Goal: Task Accomplishment & Management: Use online tool/utility

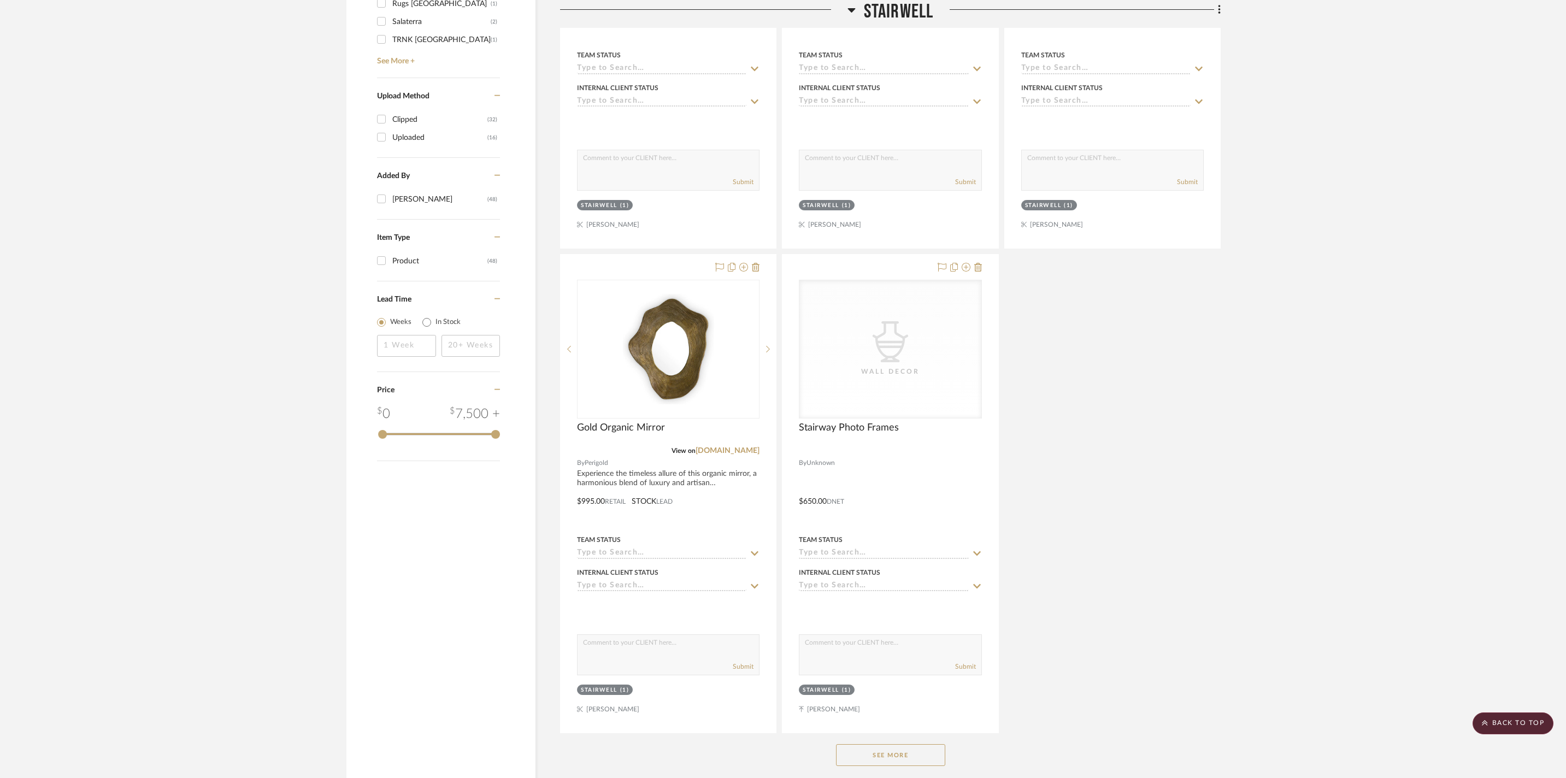
scroll to position [1885, 0]
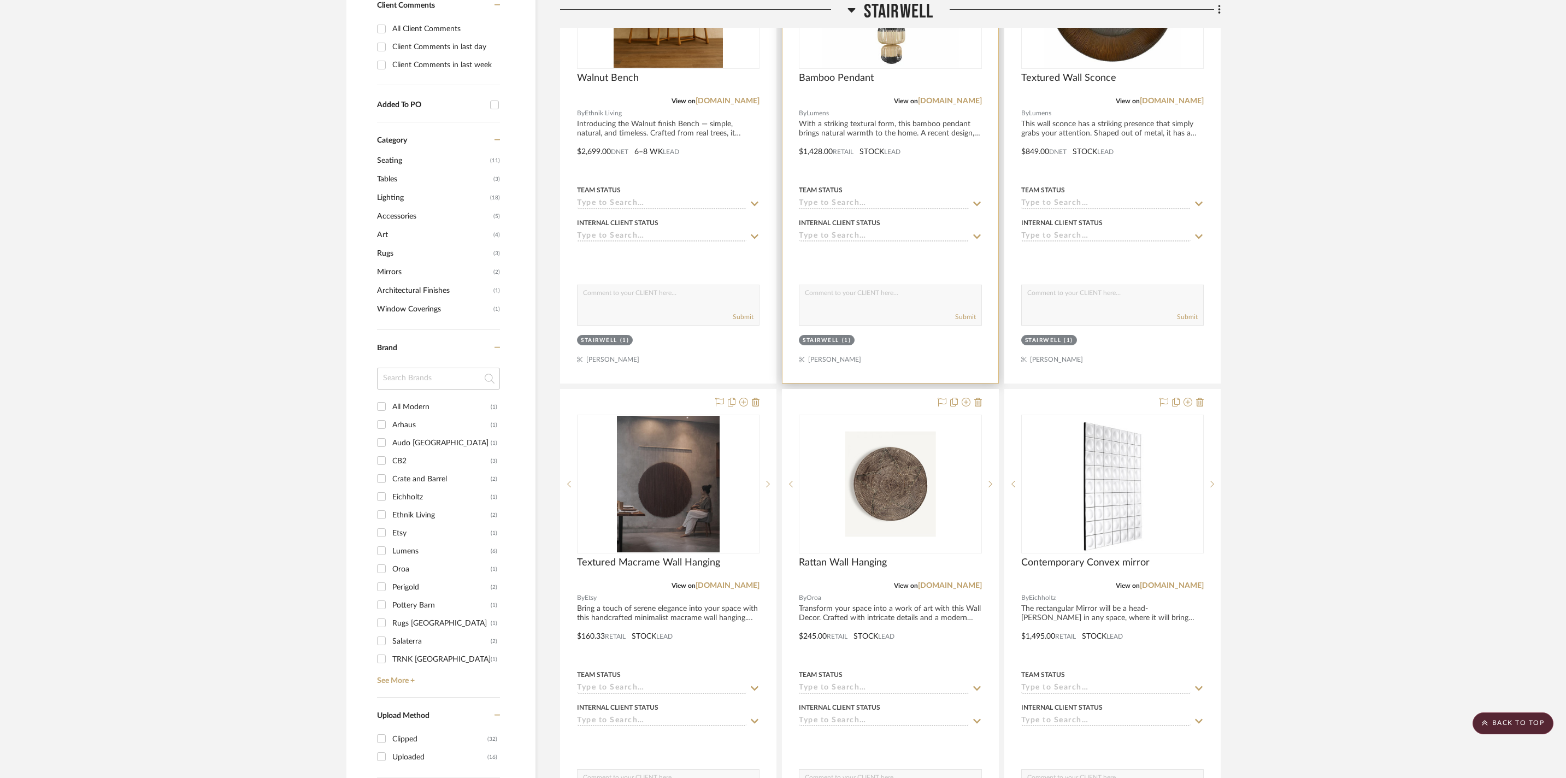
scroll to position [322, 0]
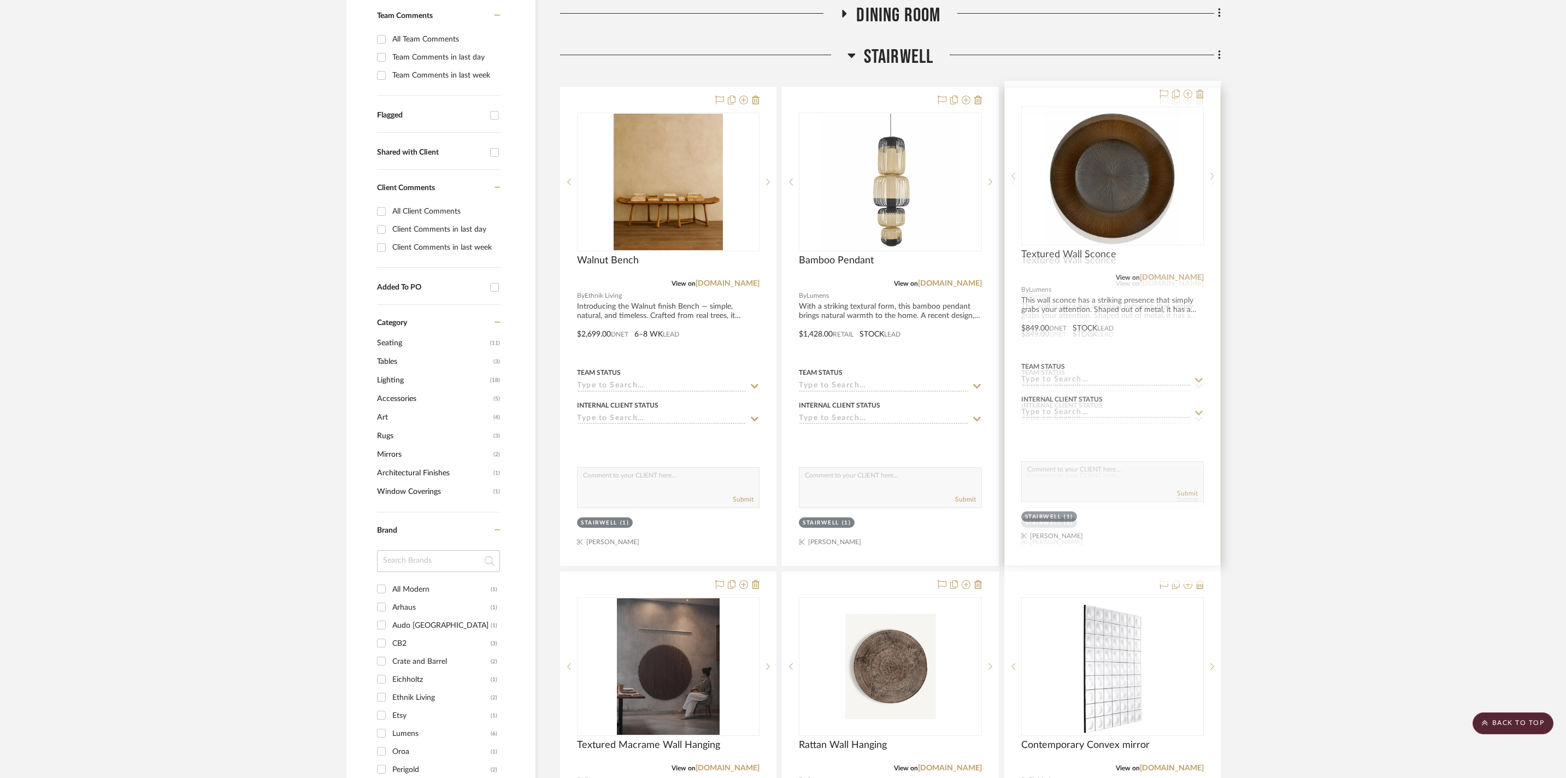
click at [619, 176] on img "0" at bounding box center [1112, 182] width 137 height 137
click at [619, 284] on link "[DOMAIN_NAME]" at bounding box center [1172, 284] width 64 height 8
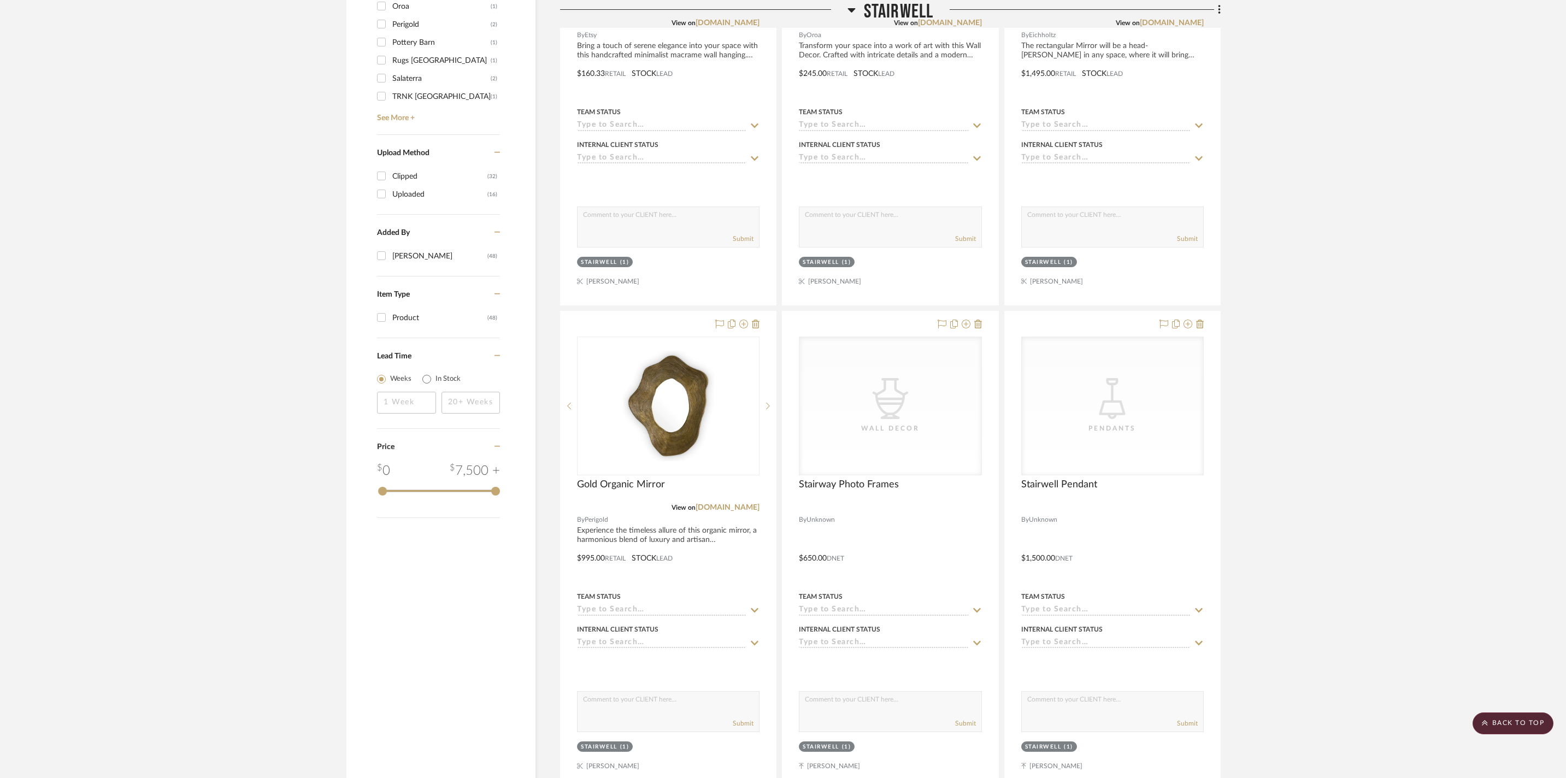
scroll to position [317, 0]
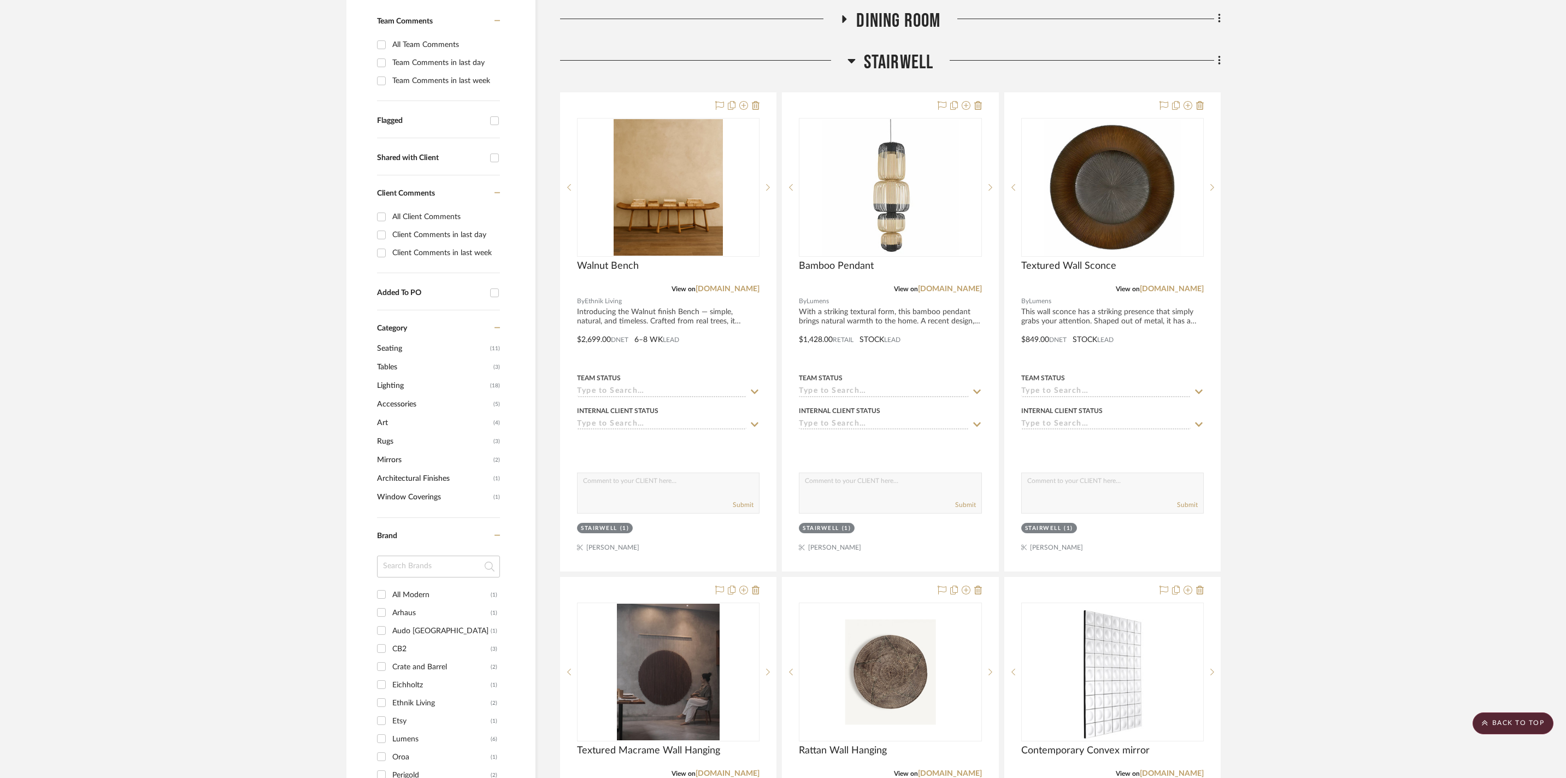
click at [619, 54] on icon at bounding box center [851, 60] width 8 height 13
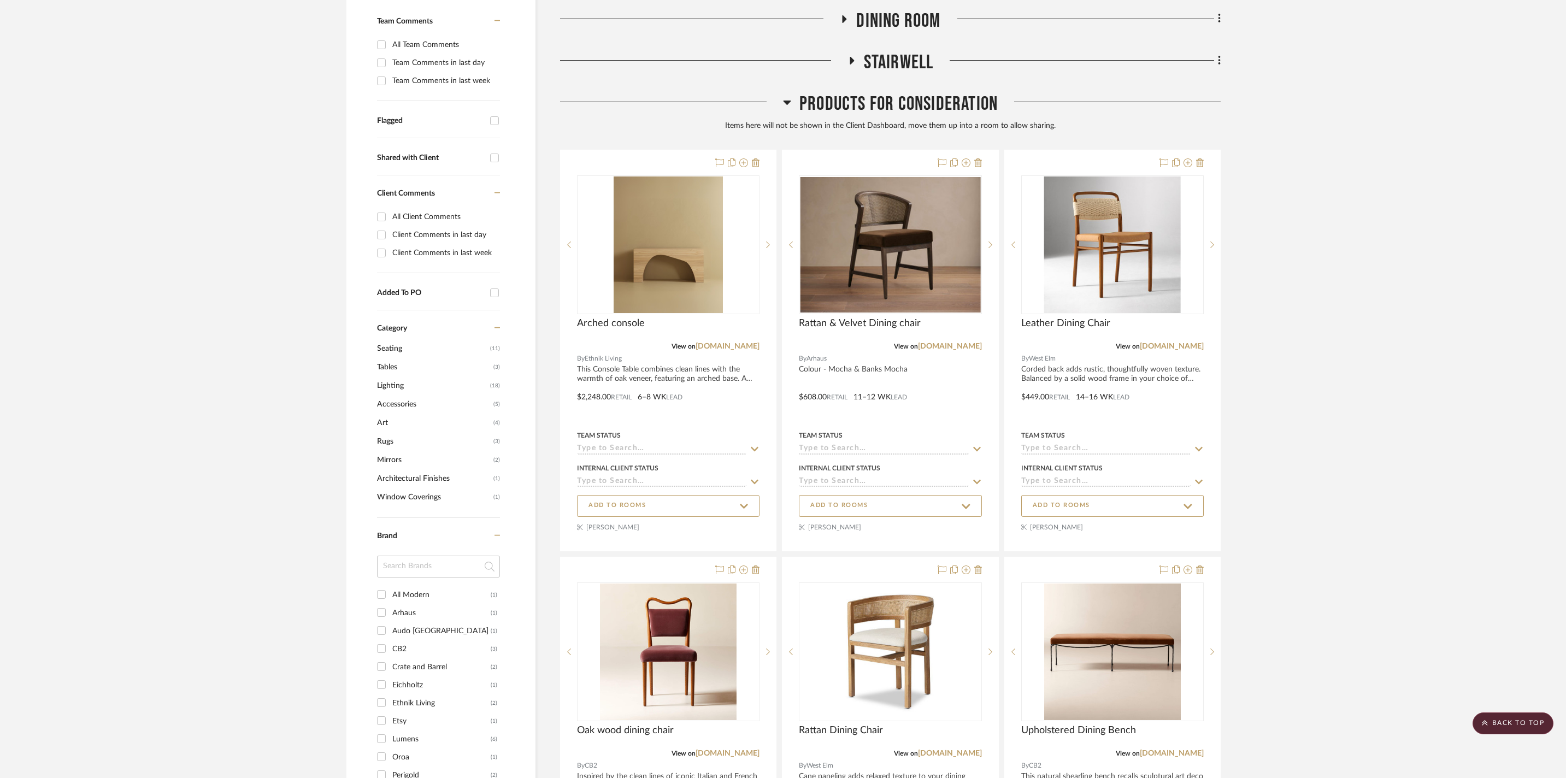
scroll to position [0, 0]
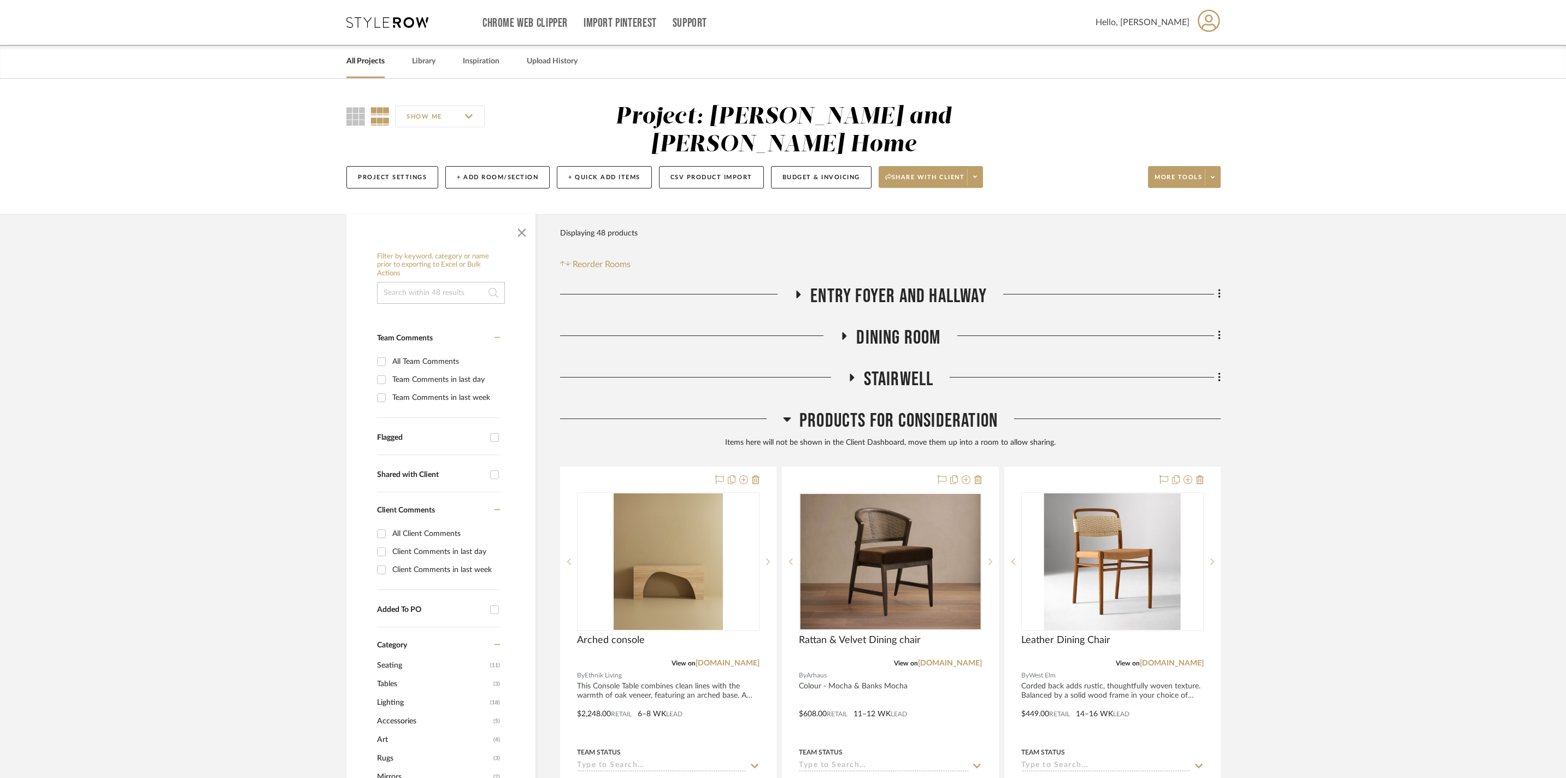
click at [619, 289] on h3 "Entry Foyer and Hallway" at bounding box center [890, 296] width 193 height 23
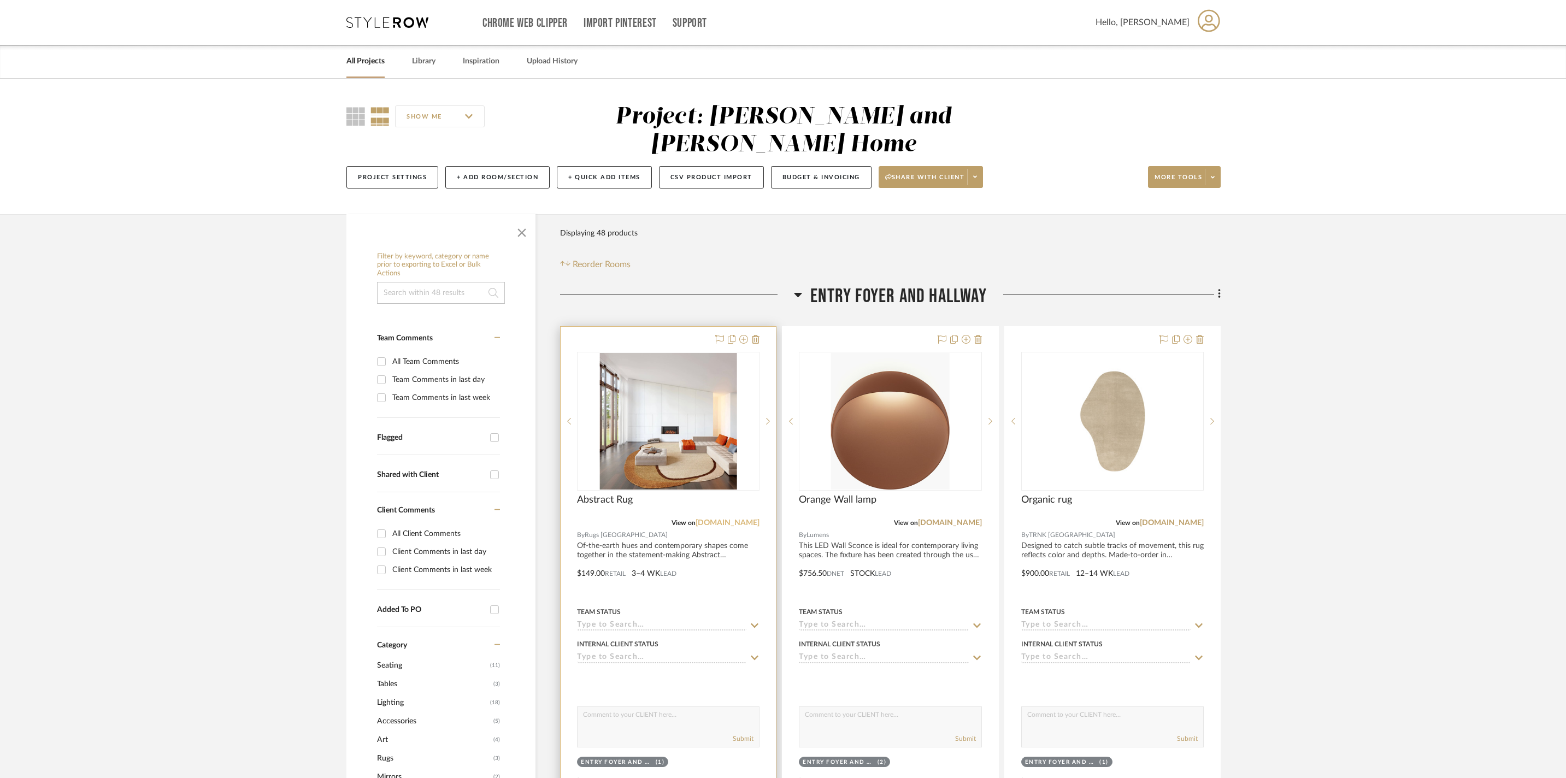
click at [619, 520] on link "[DOMAIN_NAME]" at bounding box center [728, 523] width 64 height 8
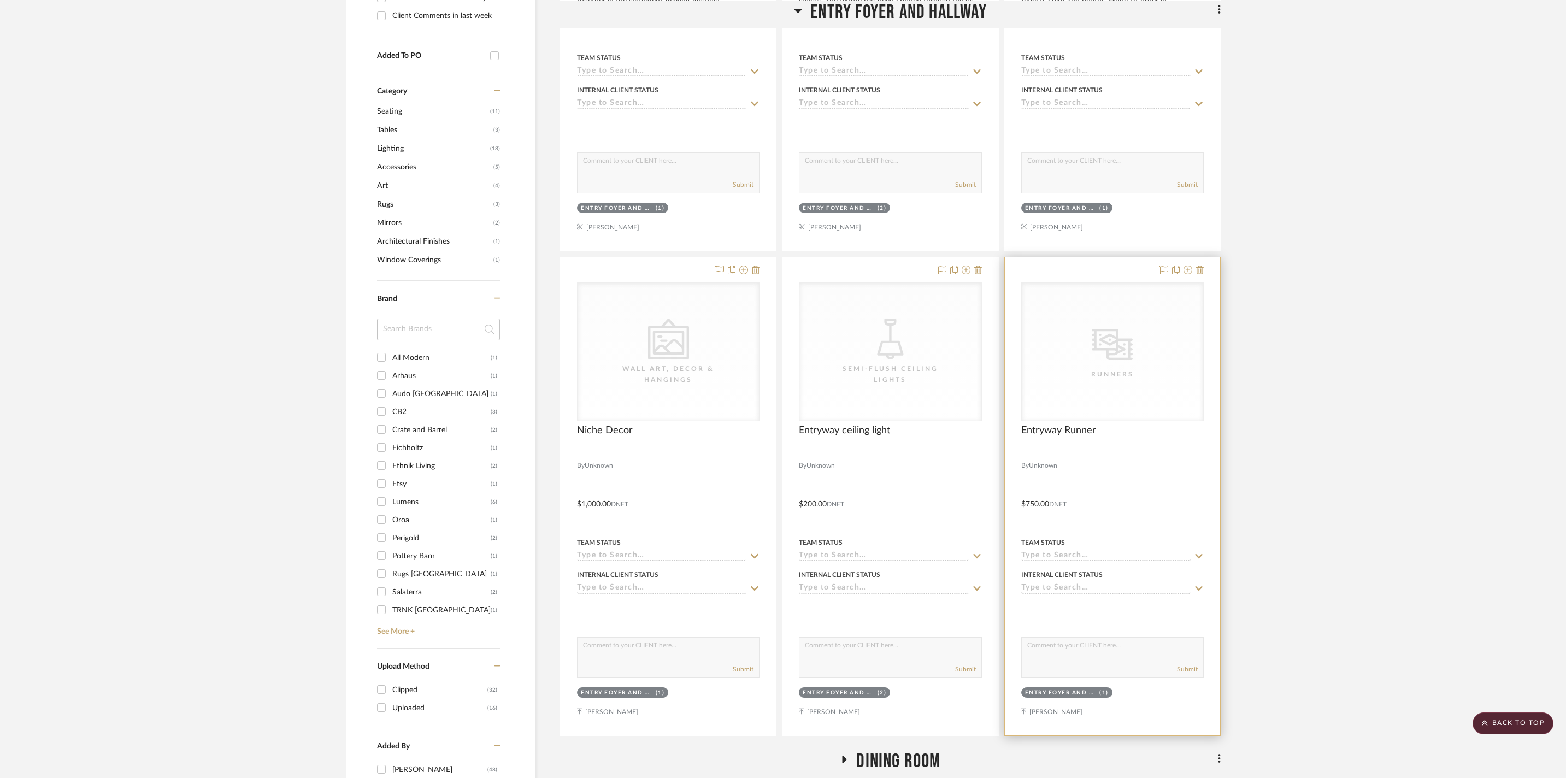
scroll to position [160, 0]
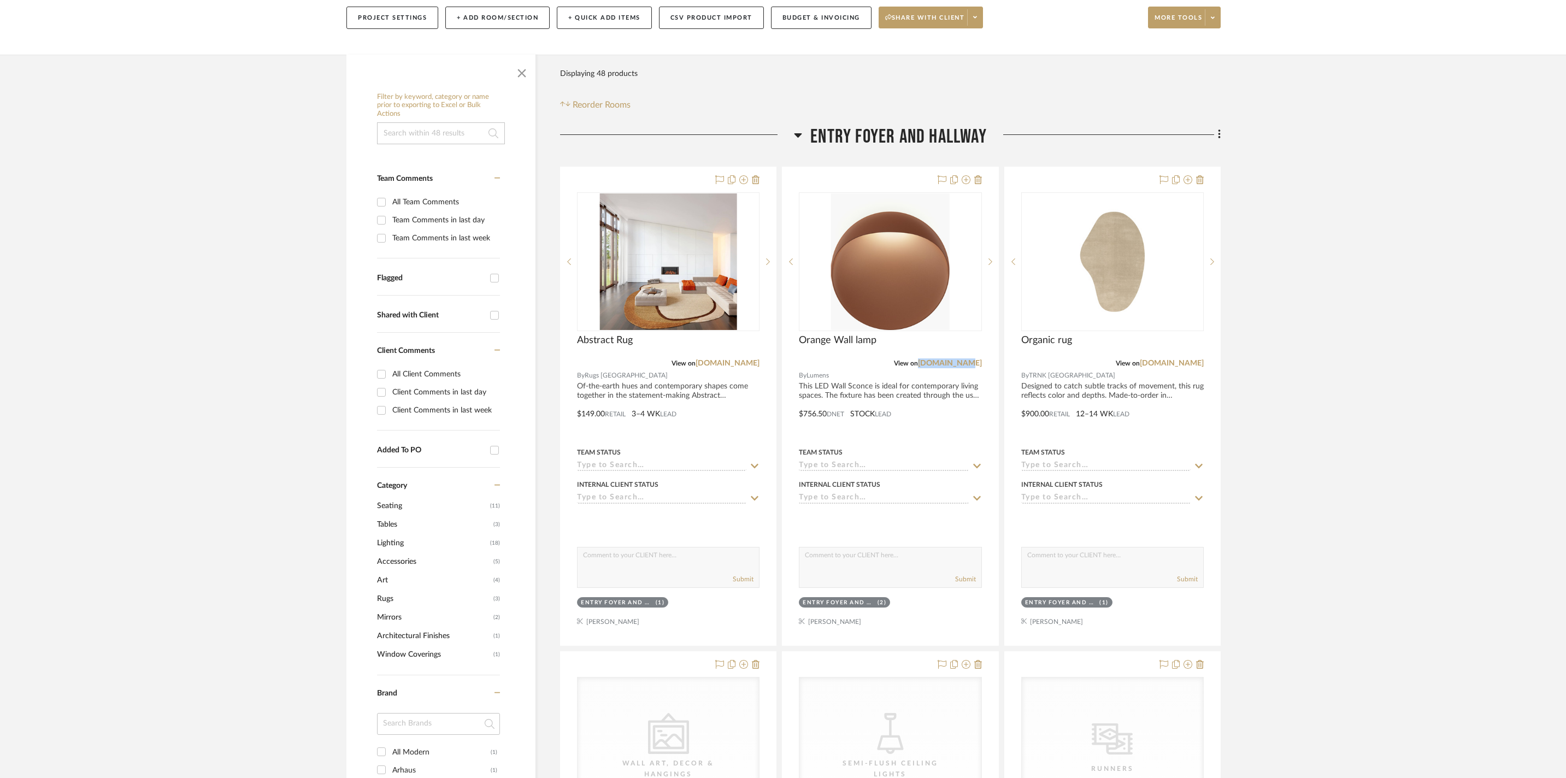
click at [619, 128] on icon at bounding box center [798, 134] width 8 height 13
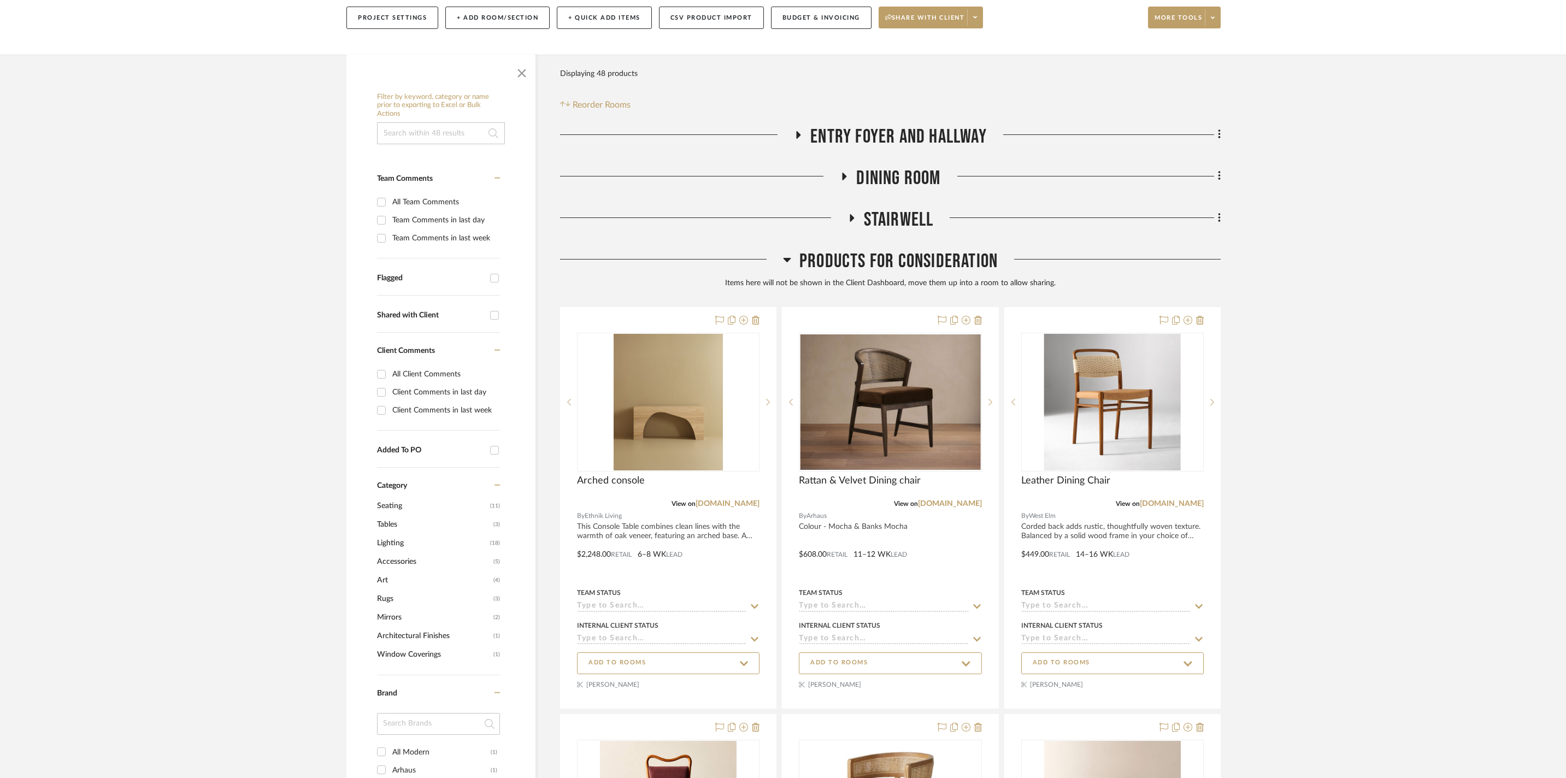
click at [619, 167] on h3 "Dining Room" at bounding box center [890, 178] width 101 height 23
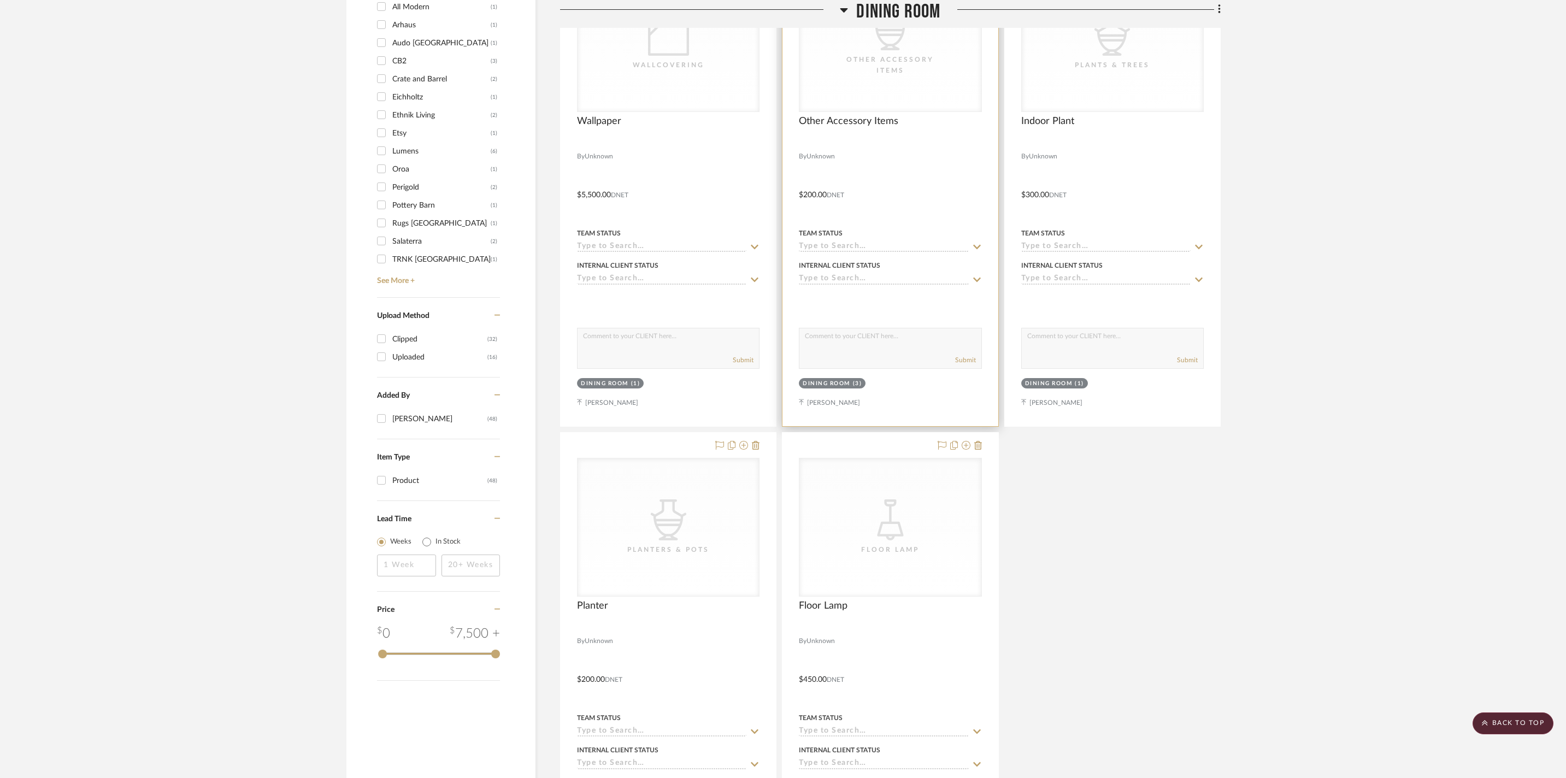
scroll to position [158, 0]
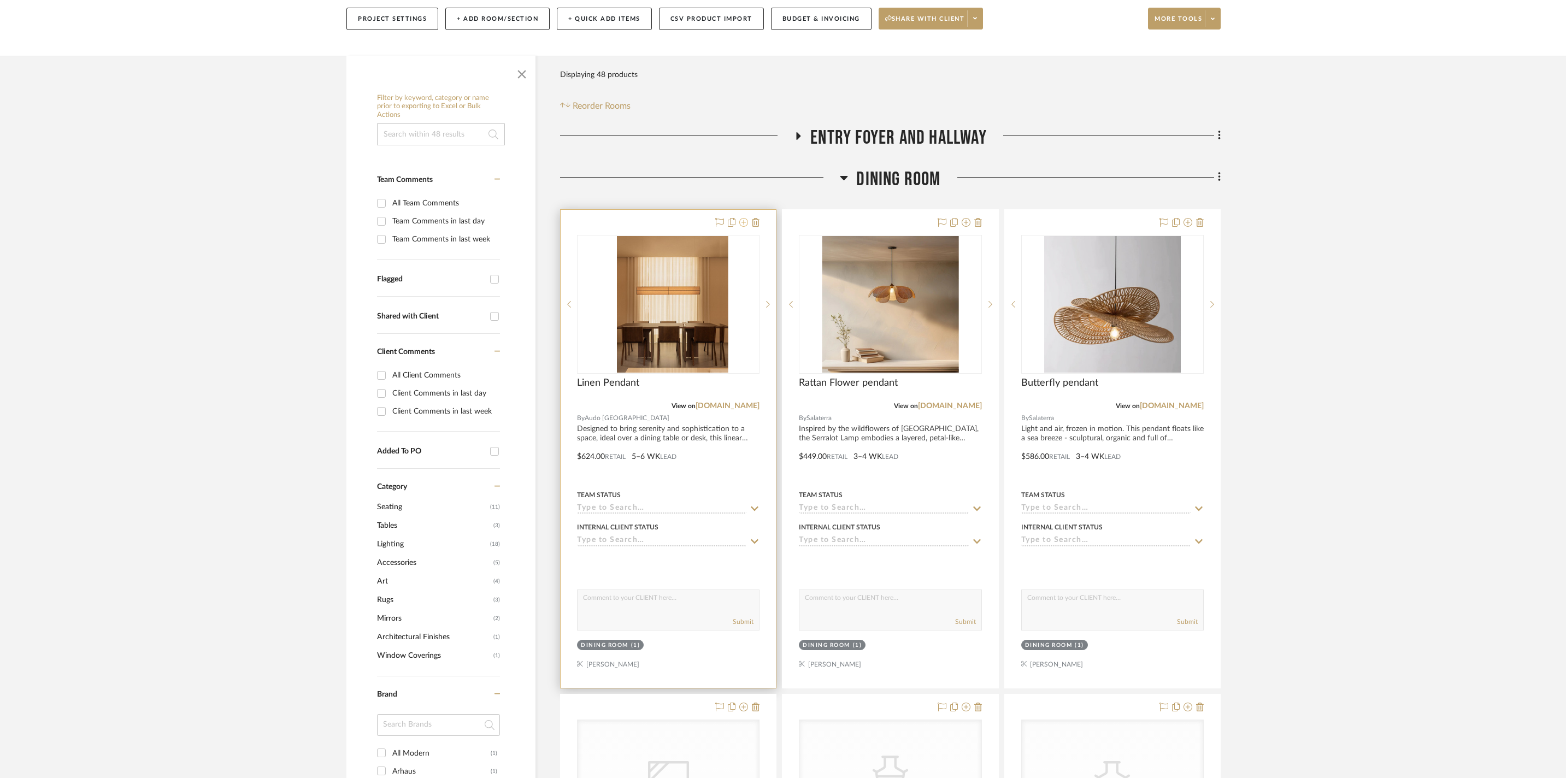
click at [619, 218] on icon at bounding box center [743, 222] width 9 height 9
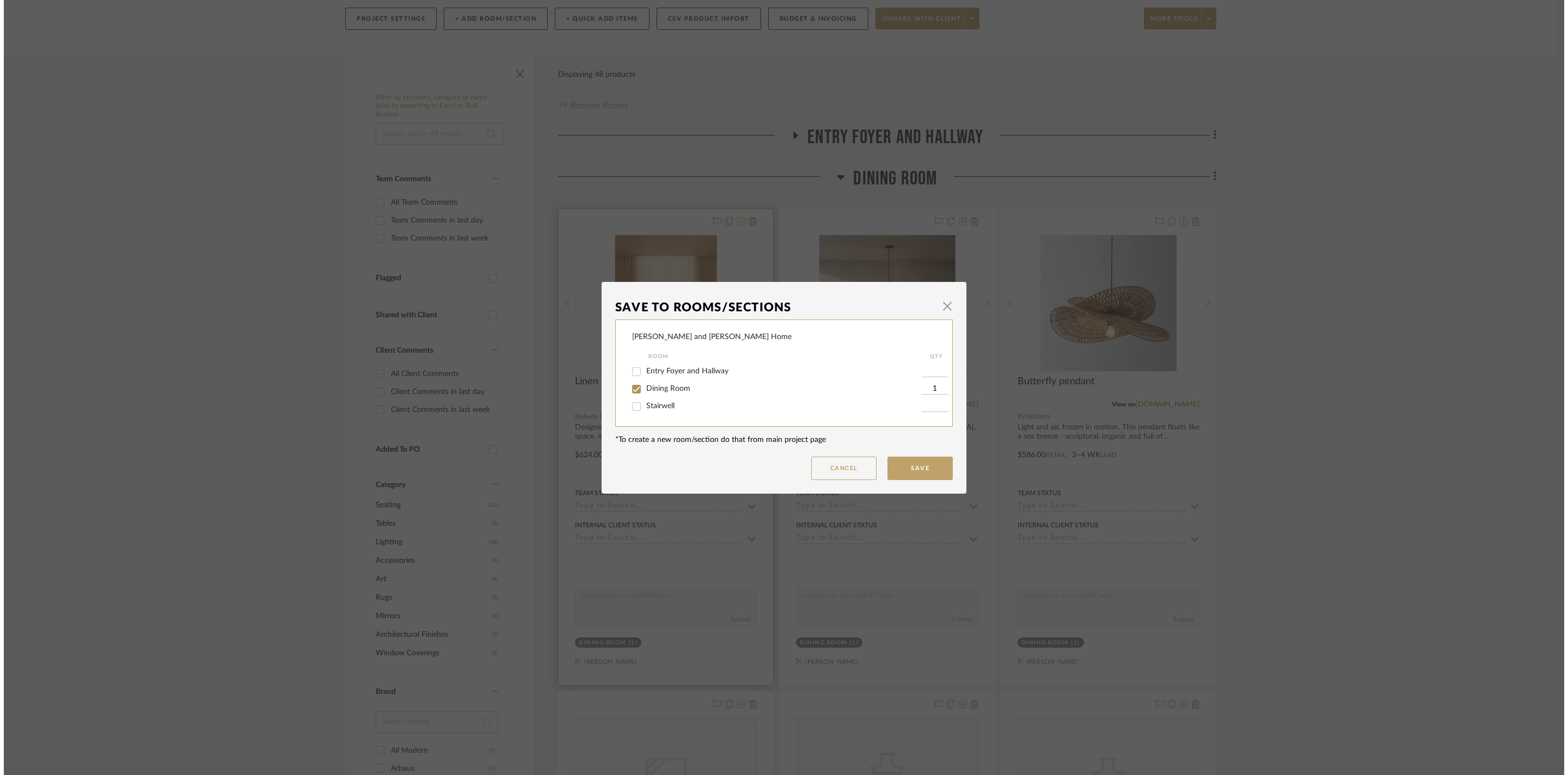
scroll to position [0, 0]
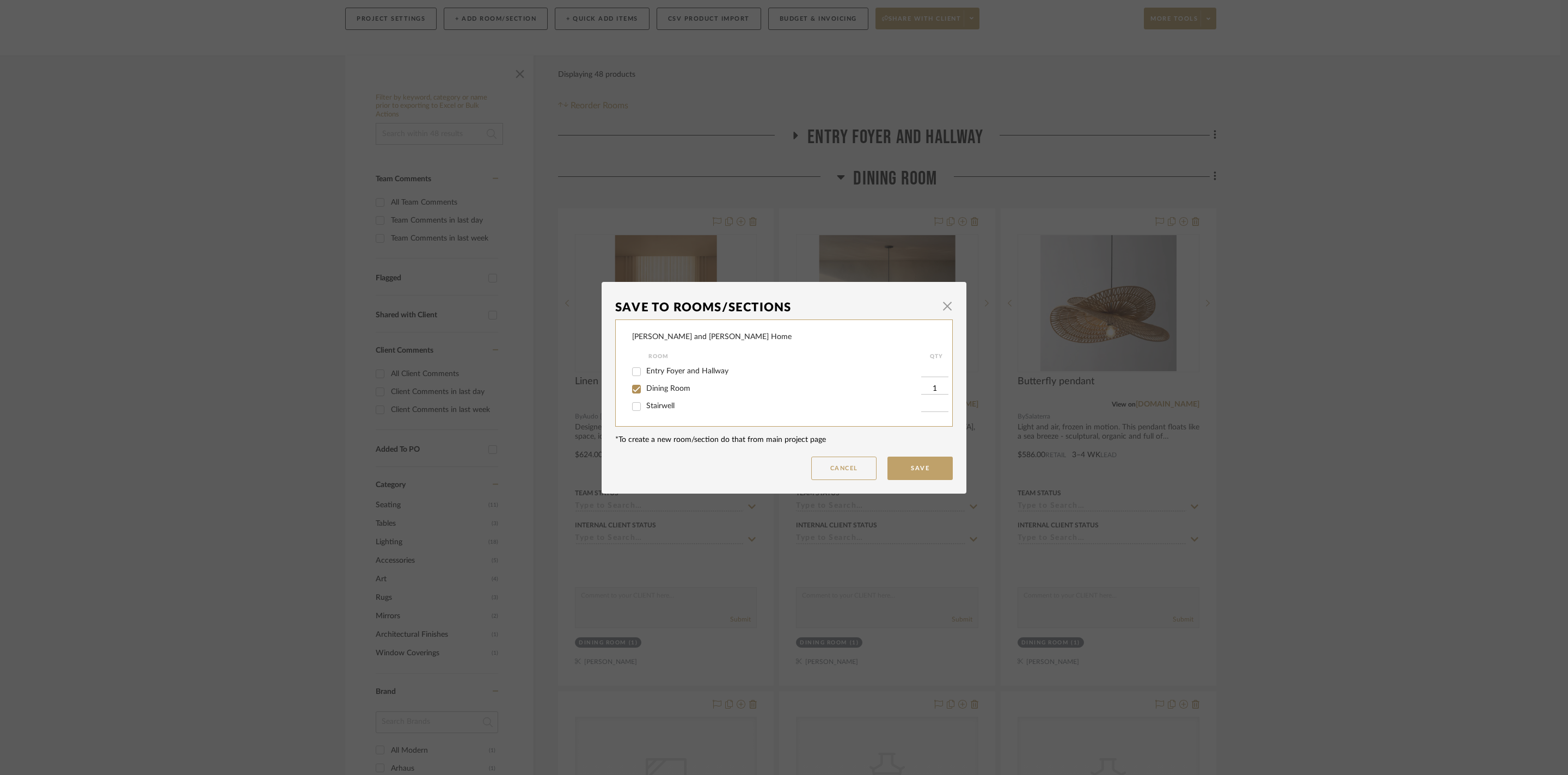
click at [617, 389] on span "Dining Room" at bounding box center [668, 388] width 44 height 8
click at [617, 389] on input "Dining Room" at bounding box center [636, 388] width 17 height 17
checkbox input "false"
click at [617, 480] on button "Save" at bounding box center [920, 467] width 66 height 23
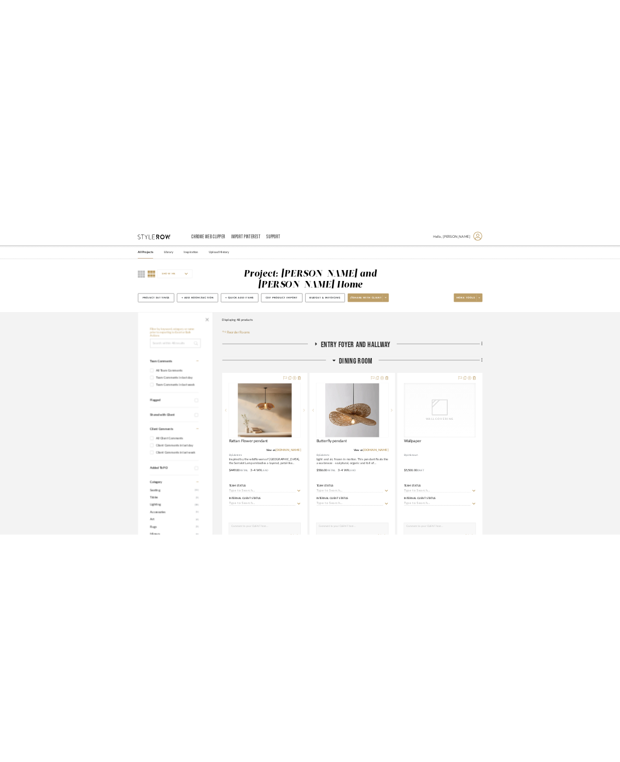
scroll to position [158, 0]
